Goal: Information Seeking & Learning: Learn about a topic

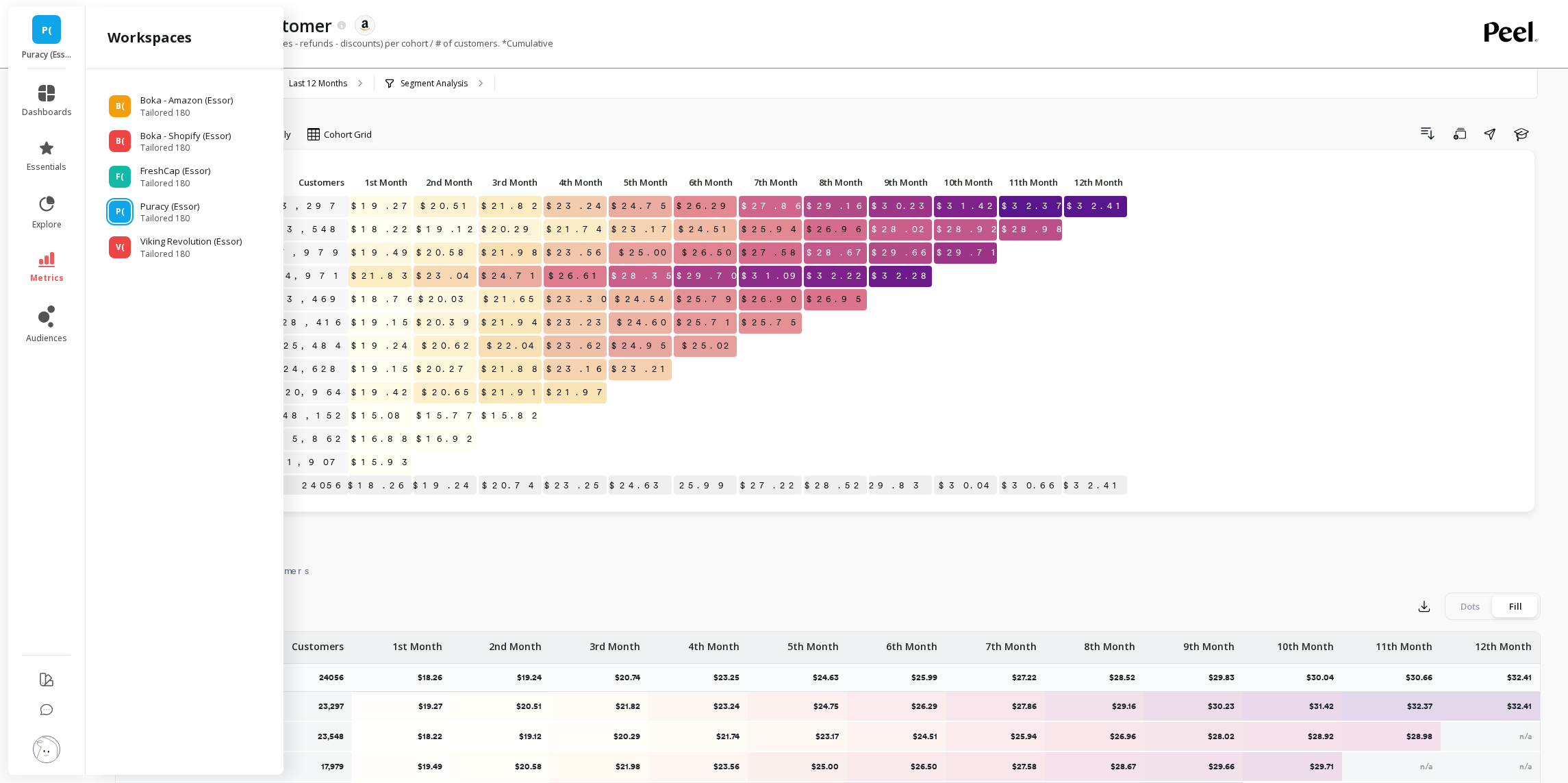
click at [660, 44] on div "Net Sales per customer. (Gross sales - refunds - discounts) per cohort / # of c…" at bounding box center [771, 49] width 1314 height 26
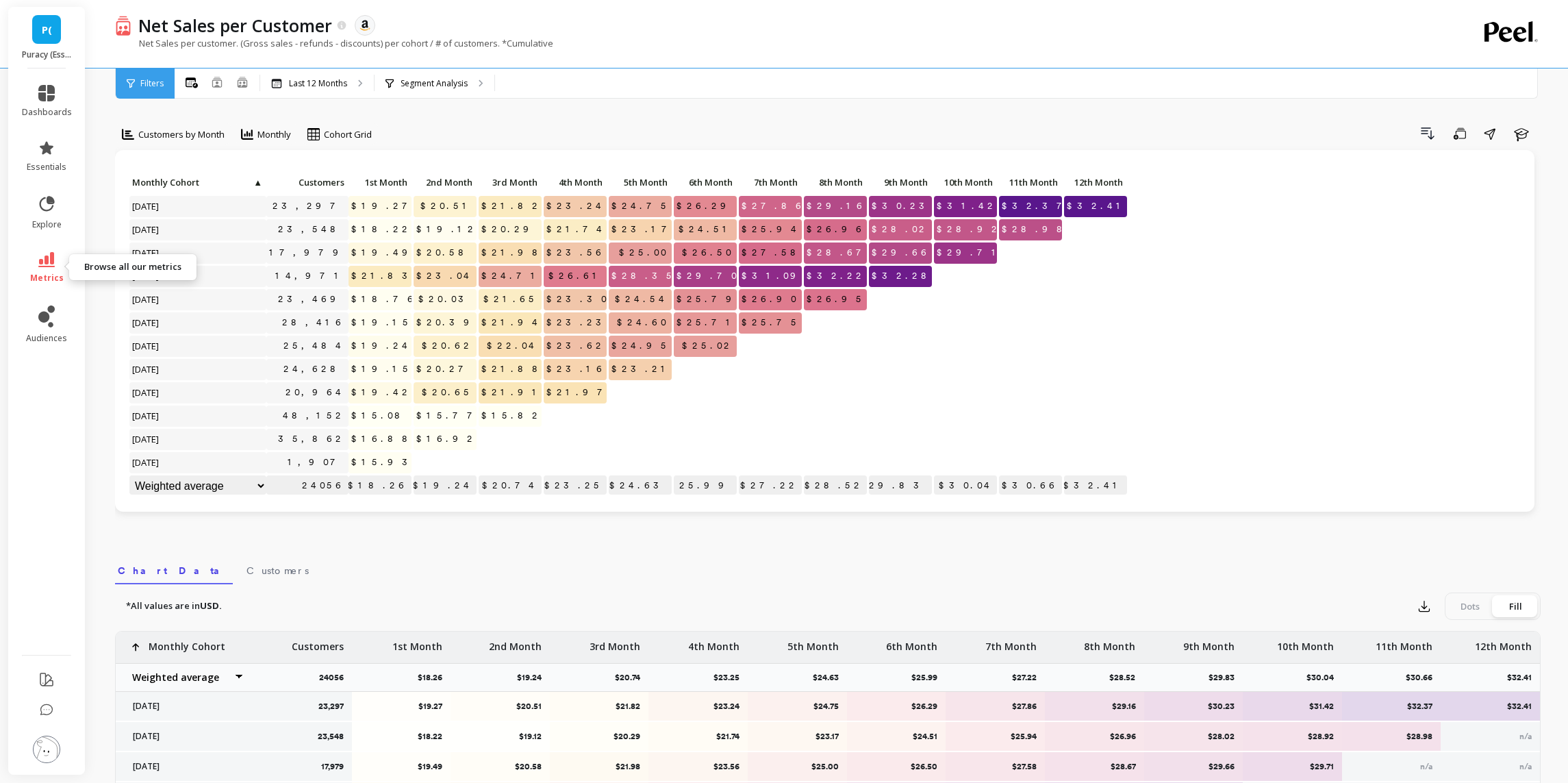
click at [48, 268] on link "metrics" at bounding box center [47, 268] width 50 height 31
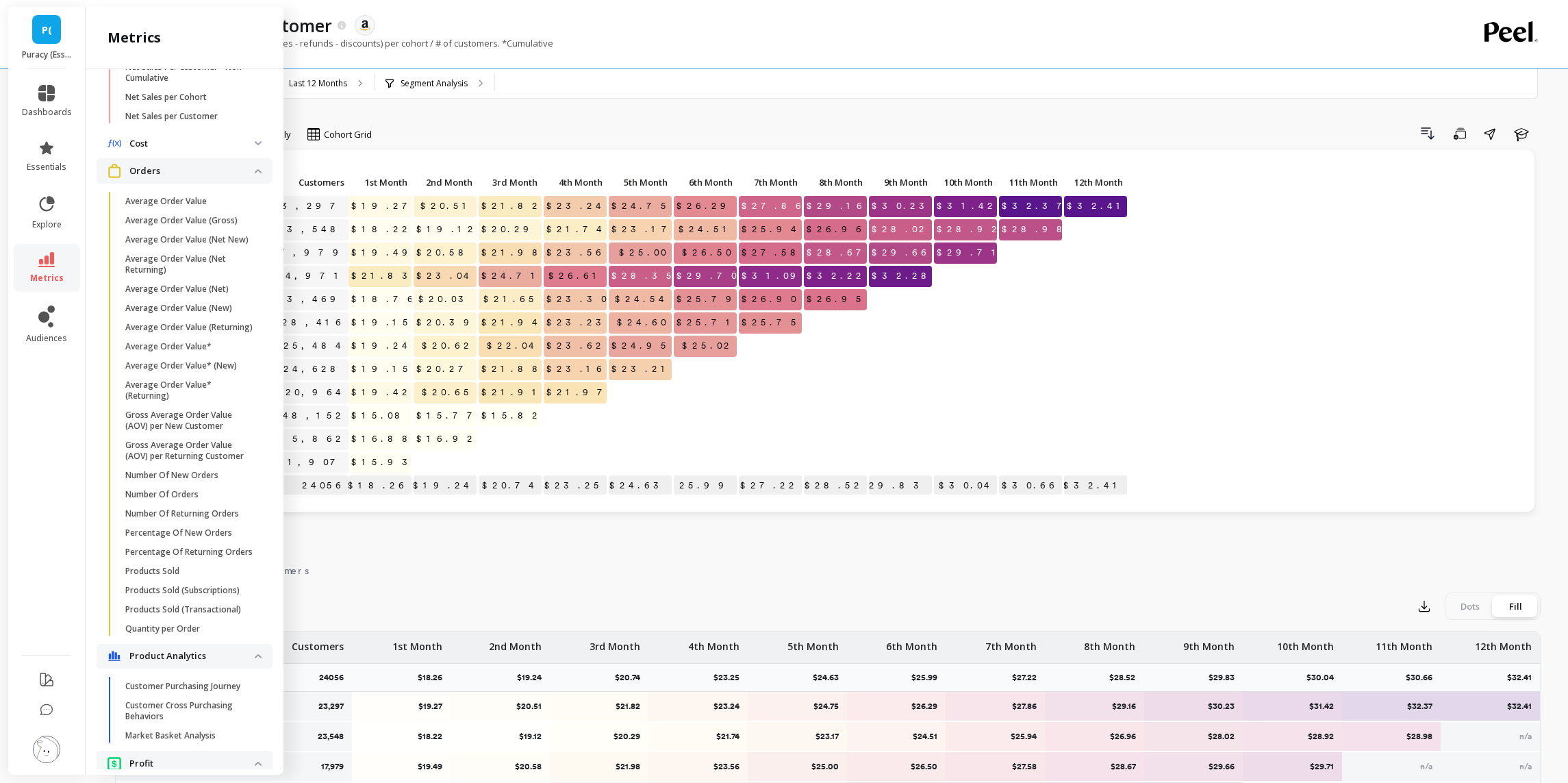
scroll to position [674, 0]
click at [172, 471] on p "Number Of New Orders" at bounding box center [172, 468] width 93 height 11
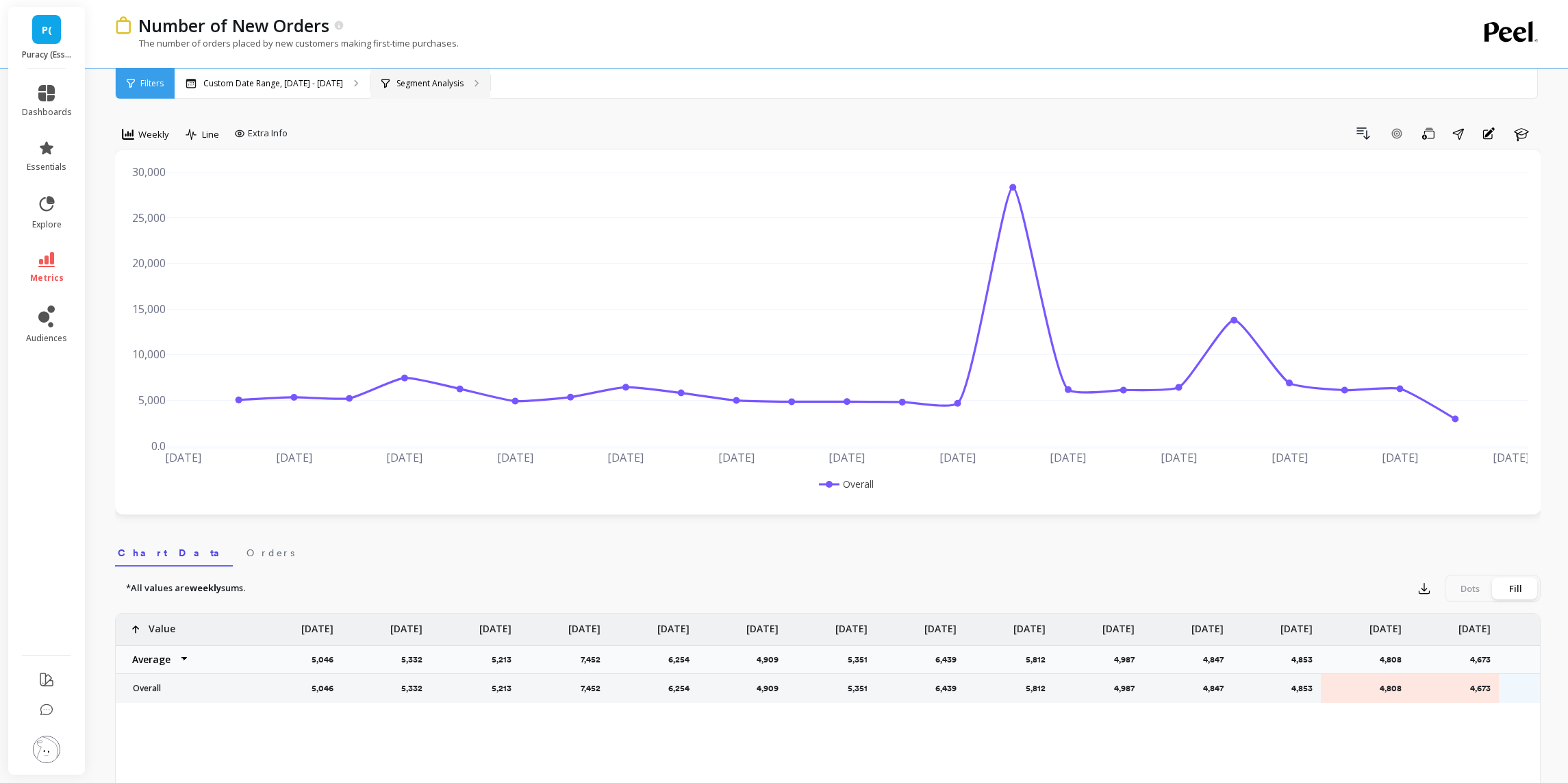
click at [439, 85] on p "Segment Analysis" at bounding box center [430, 84] width 67 height 11
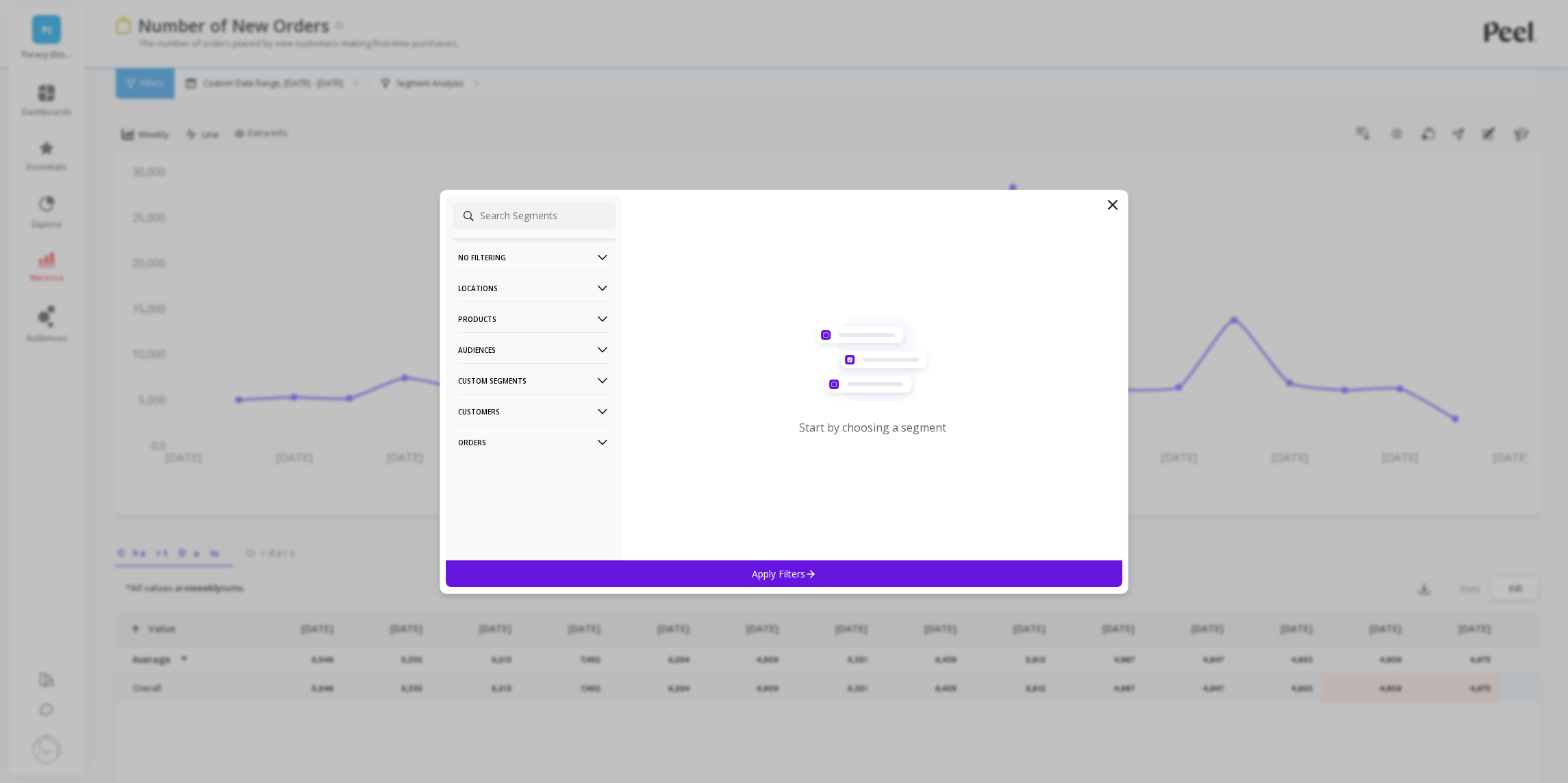
click at [510, 315] on p "Products" at bounding box center [534, 319] width 152 height 35
click at [493, 347] on div "ASIN" at bounding box center [534, 345] width 163 height 22
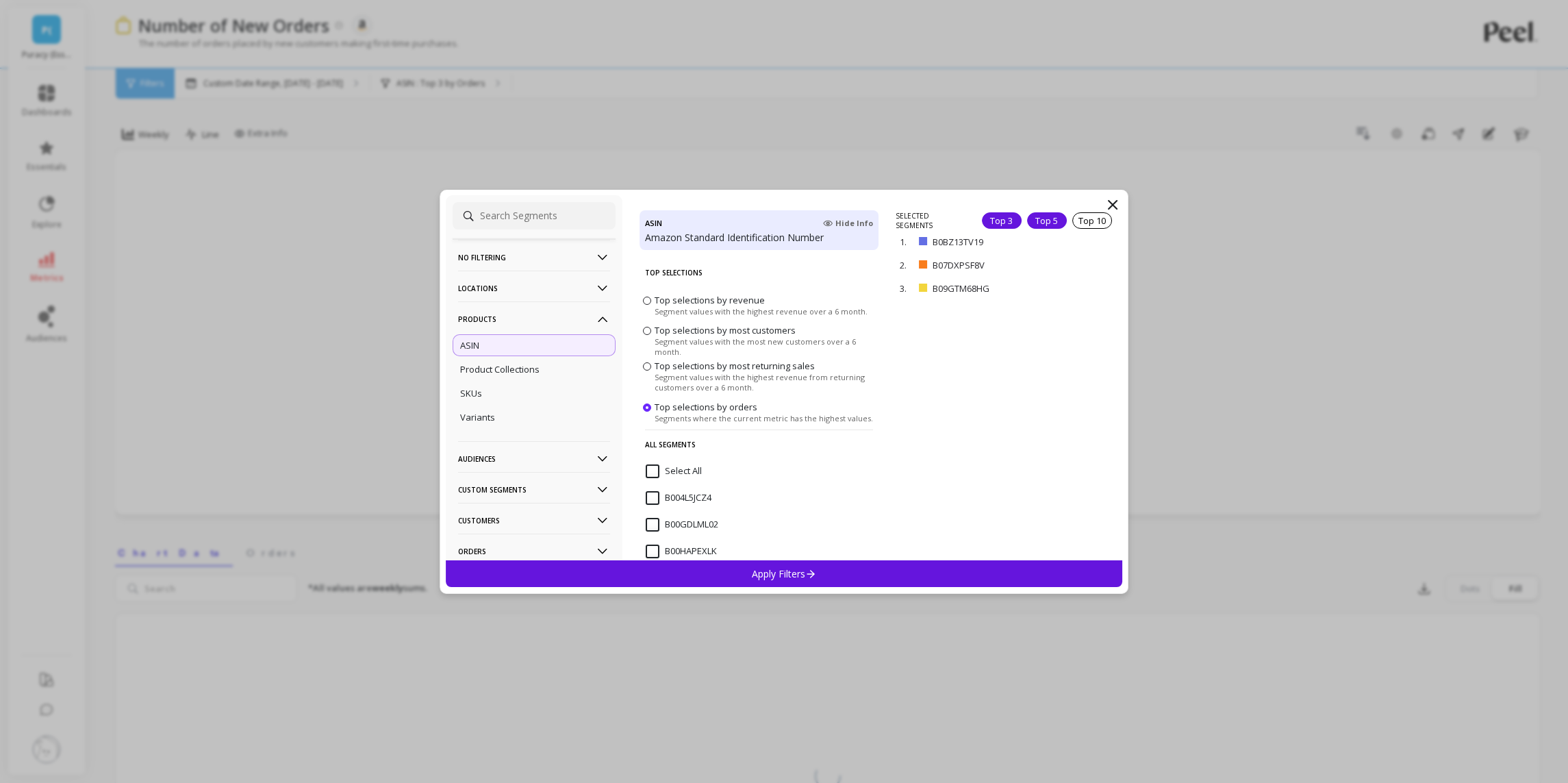
click at [1054, 212] on div "Top 5" at bounding box center [1047, 220] width 40 height 16
click at [794, 578] on p "Apply Filters" at bounding box center [784, 573] width 65 height 13
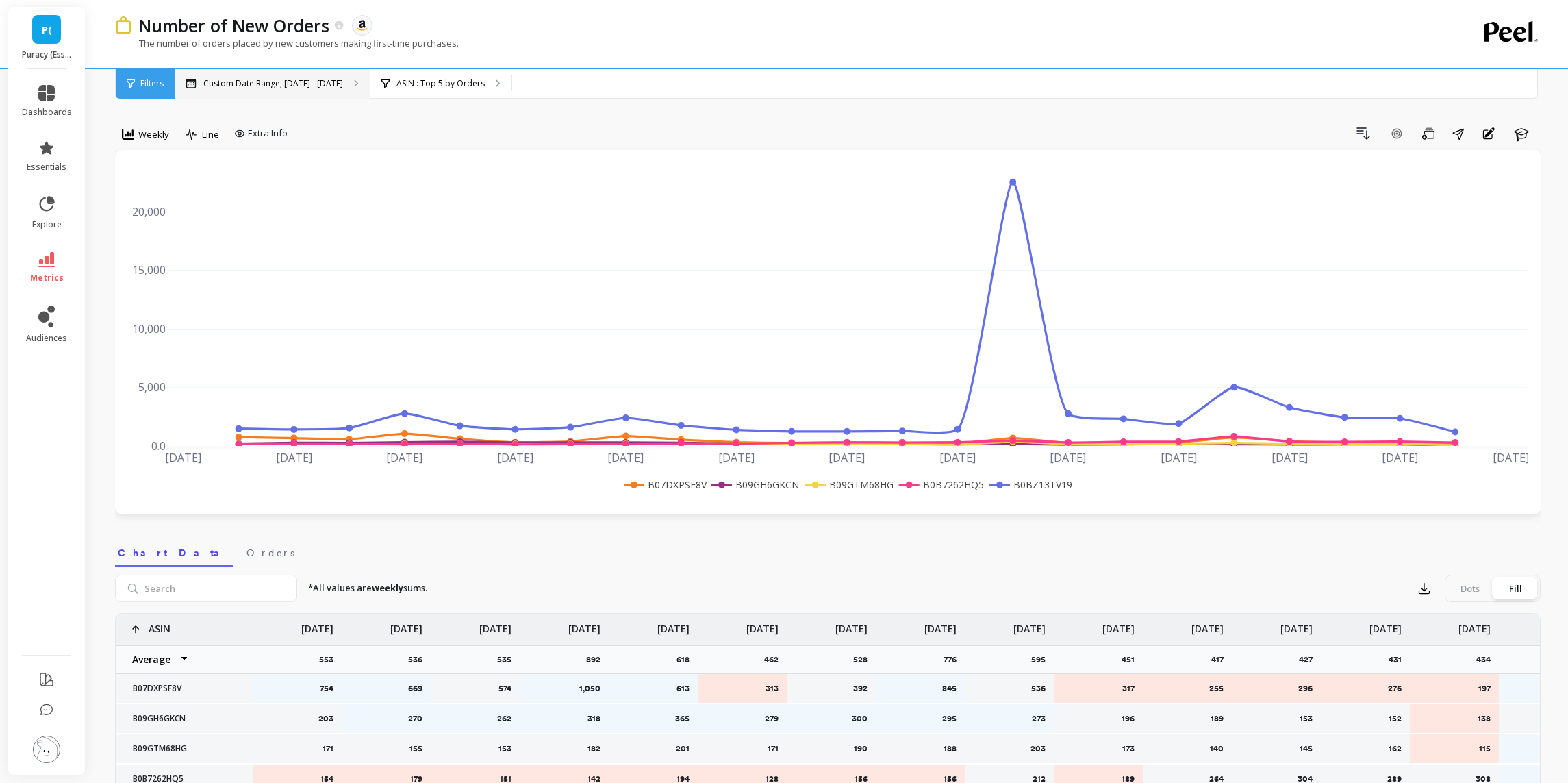
click at [310, 85] on p "Custom Date Range, [DATE] - [DATE]" at bounding box center [273, 84] width 140 height 11
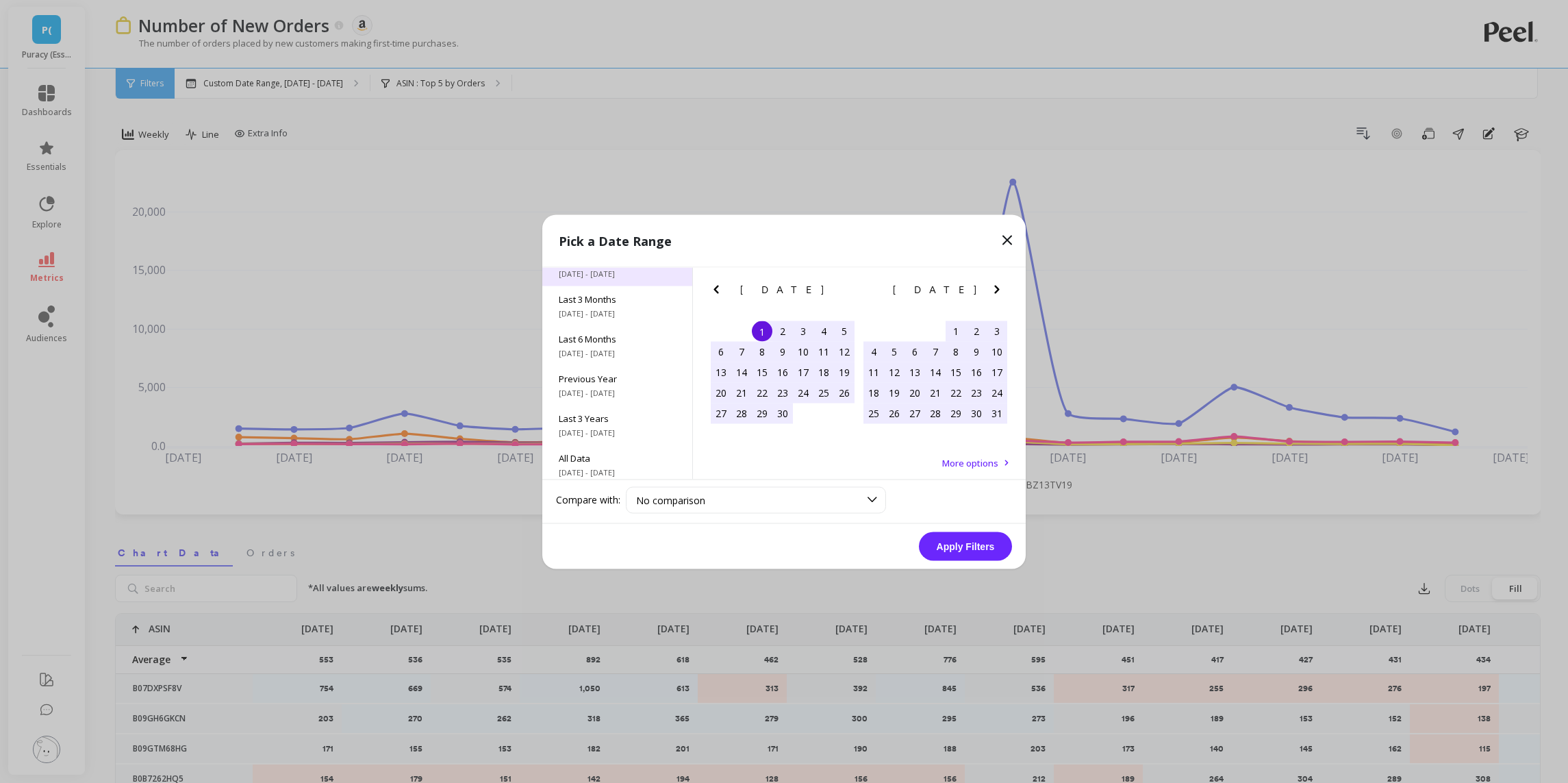
scroll to position [182, 0]
click at [628, 416] on span "Last 3 Years" at bounding box center [617, 417] width 117 height 12
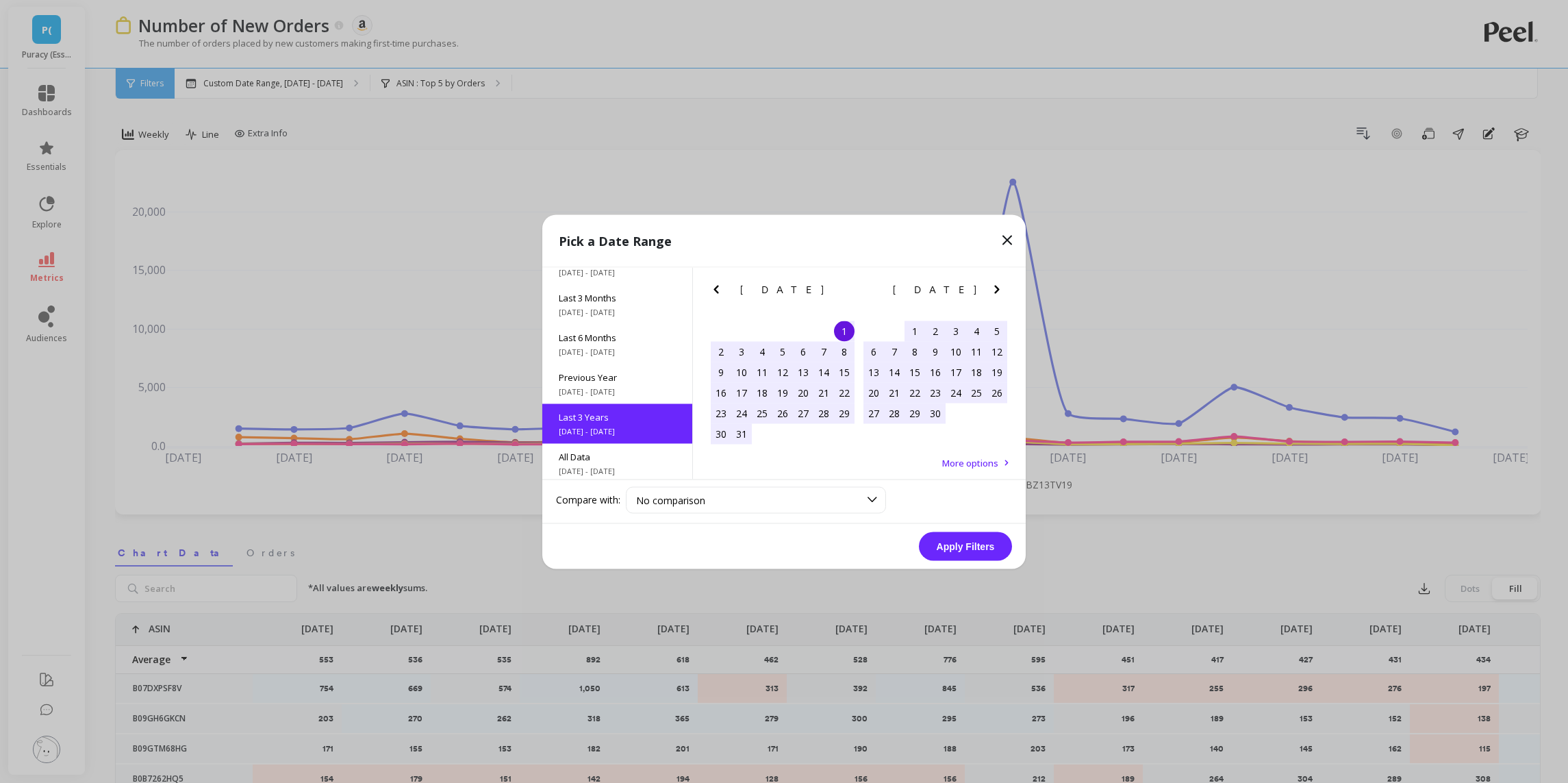
scroll to position [1, 0]
click at [986, 552] on button "Apply Filters" at bounding box center [965, 546] width 93 height 29
